Goal: Information Seeking & Learning: Learn about a topic

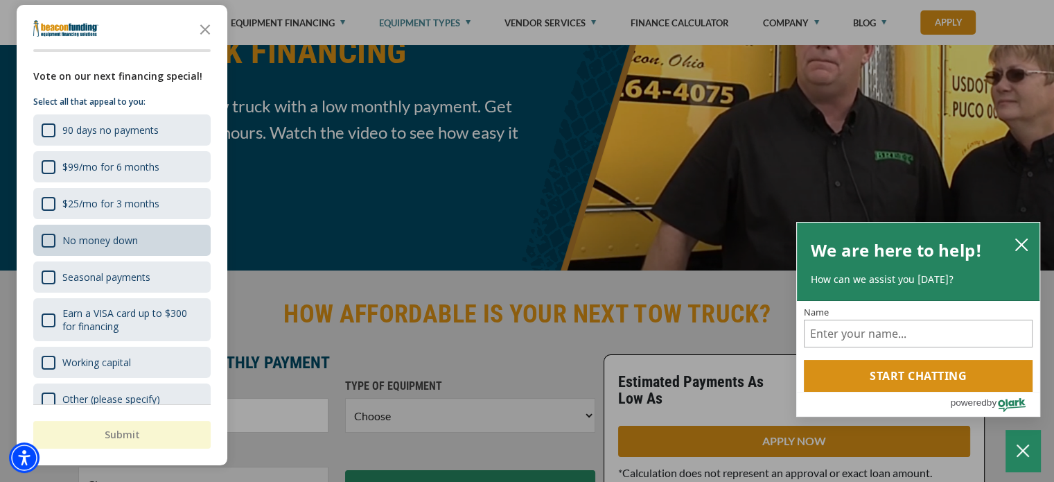
click at [97, 243] on div "No money down" at bounding box center [100, 240] width 76 height 13
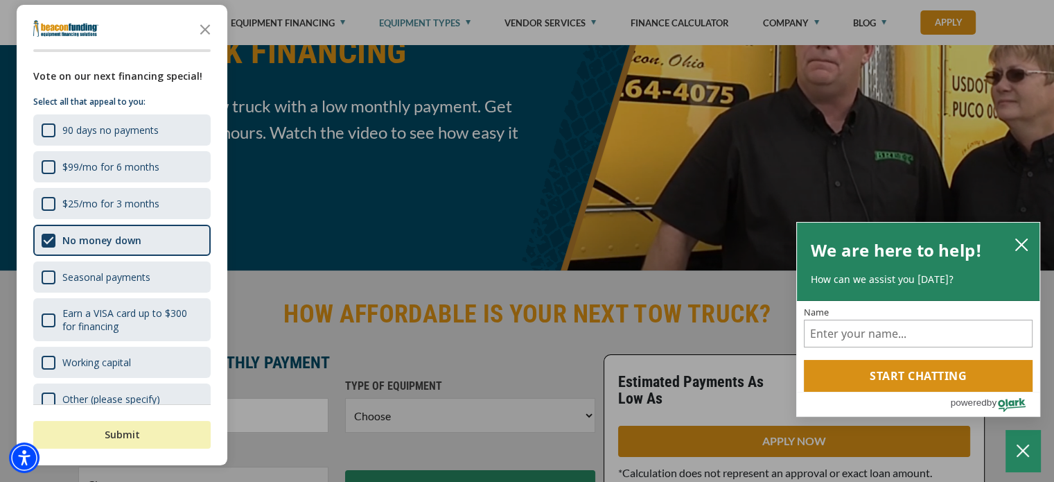
click at [181, 429] on button "Submit" at bounding box center [121, 435] width 177 height 28
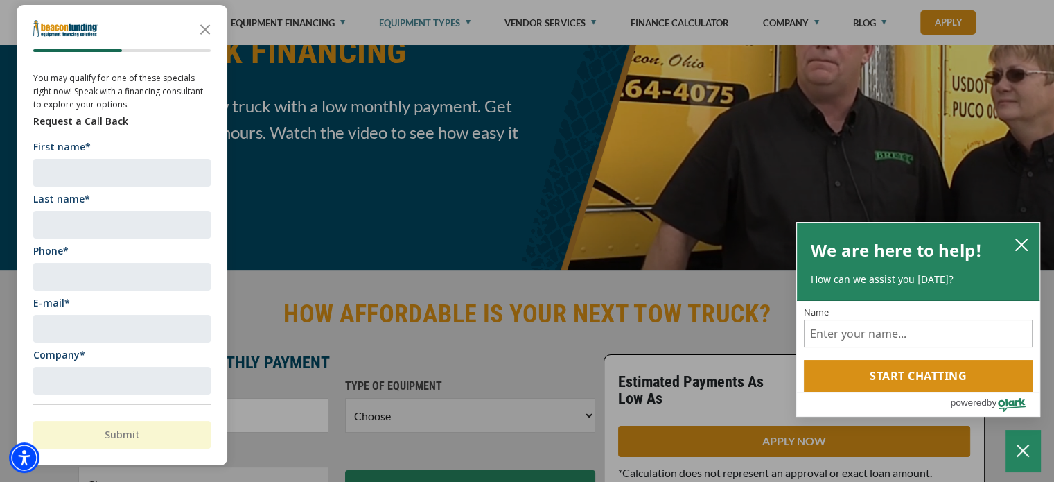
click at [206, 31] on icon "Close the survey" at bounding box center [205, 29] width 28 height 28
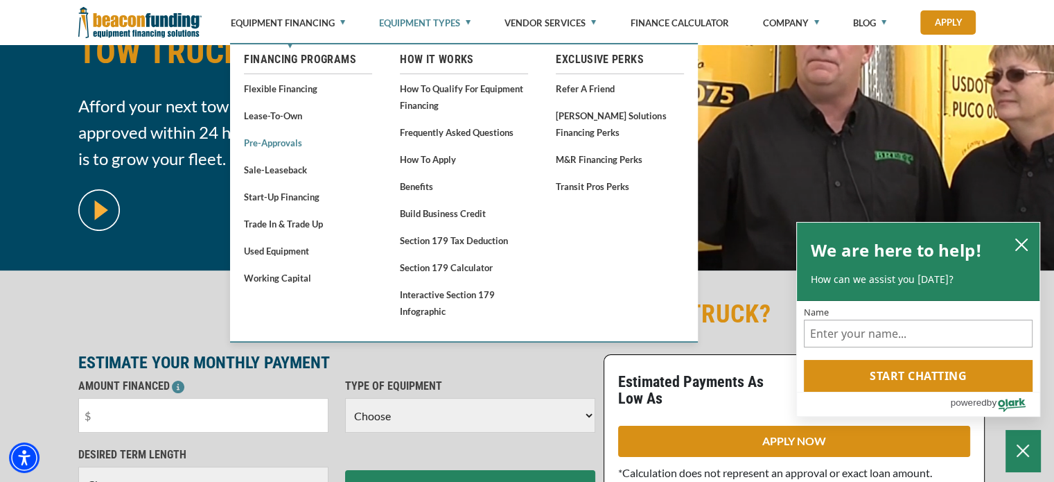
click at [258, 138] on link "Pre-approvals" at bounding box center [308, 142] width 128 height 17
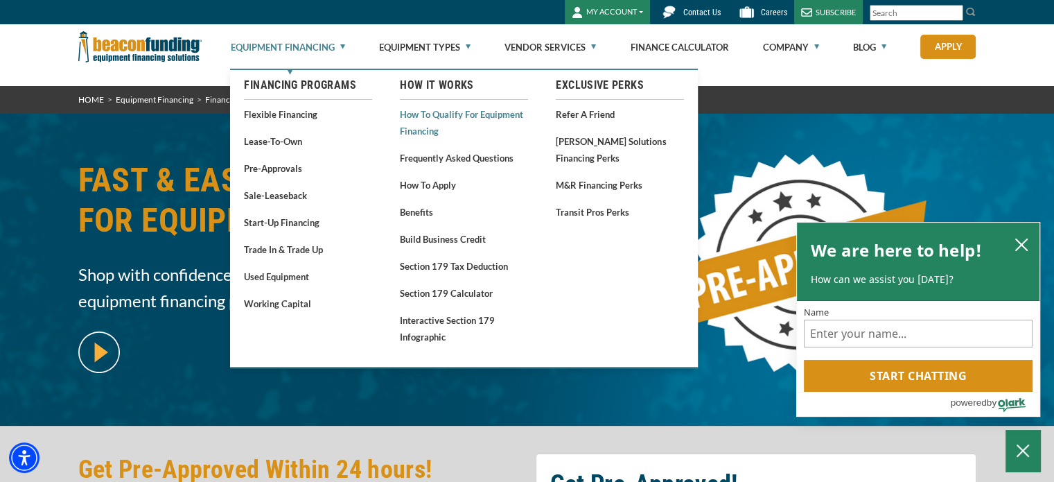
click at [463, 113] on link "How to Qualify for Equipment Financing" at bounding box center [464, 122] width 128 height 34
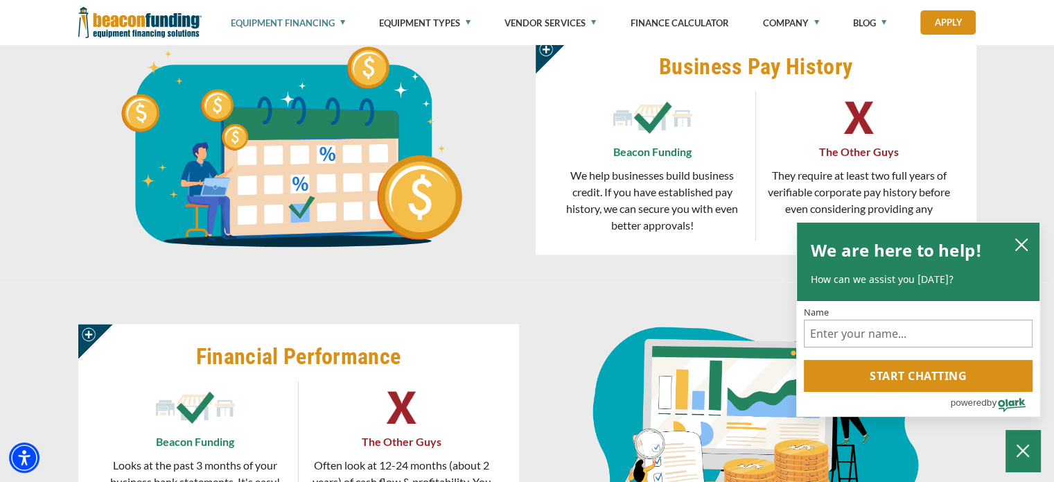
scroll to position [1802, 0]
